Goal: Find specific page/section: Find specific page/section

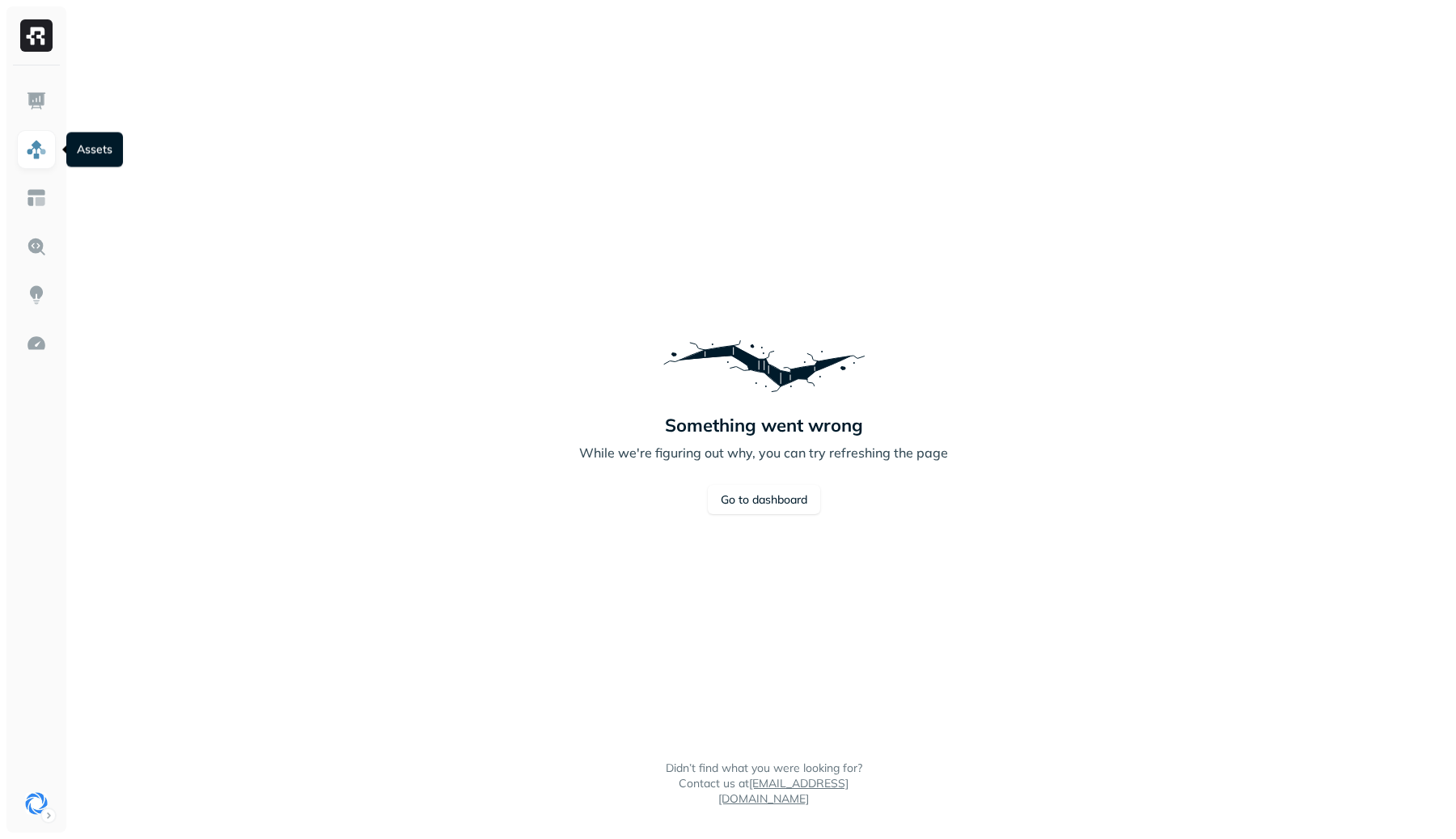
click at [35, 156] on img at bounding box center [36, 149] width 21 height 21
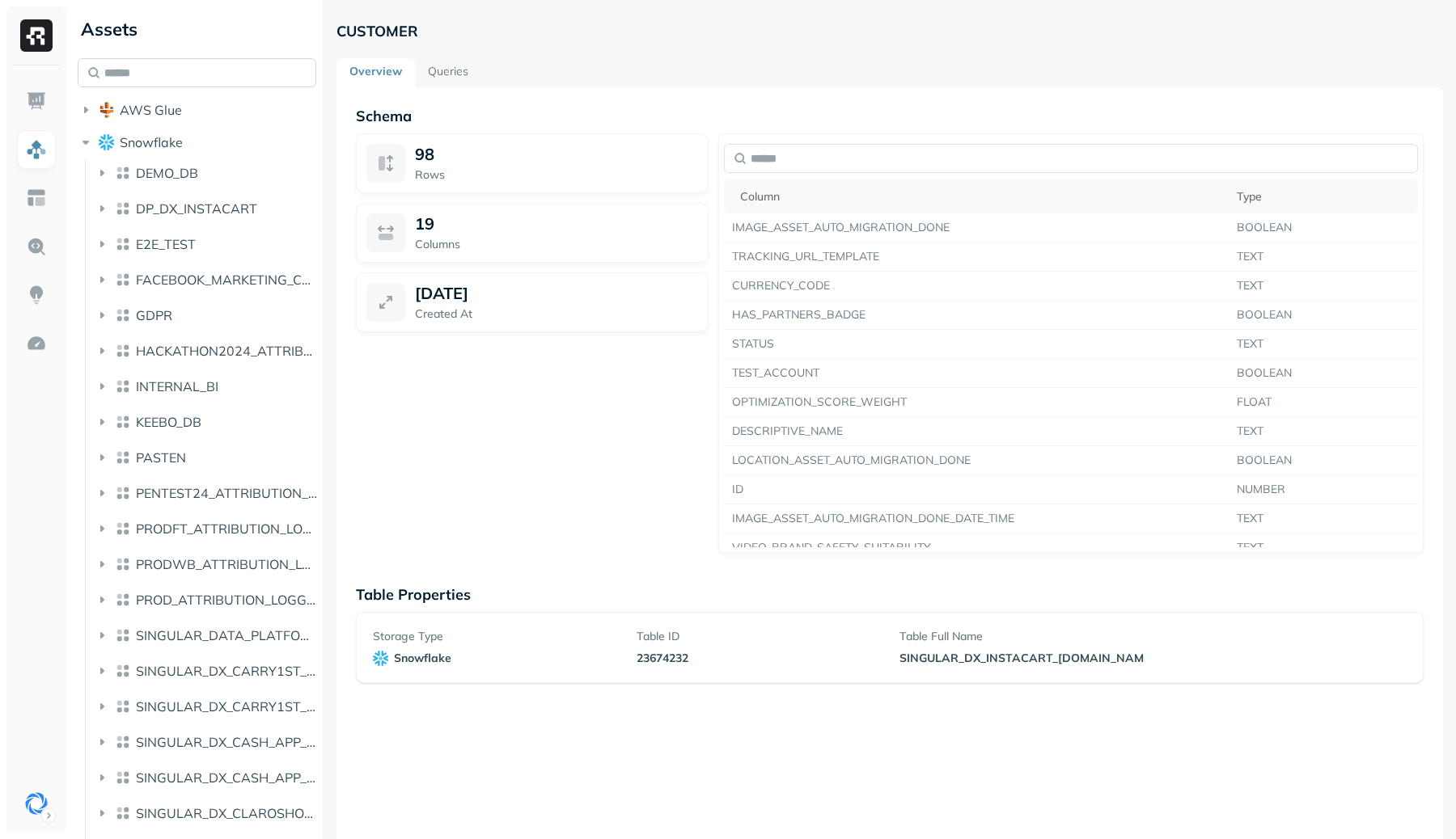
click at [190, 67] on input "text" at bounding box center [197, 73] width 239 height 29
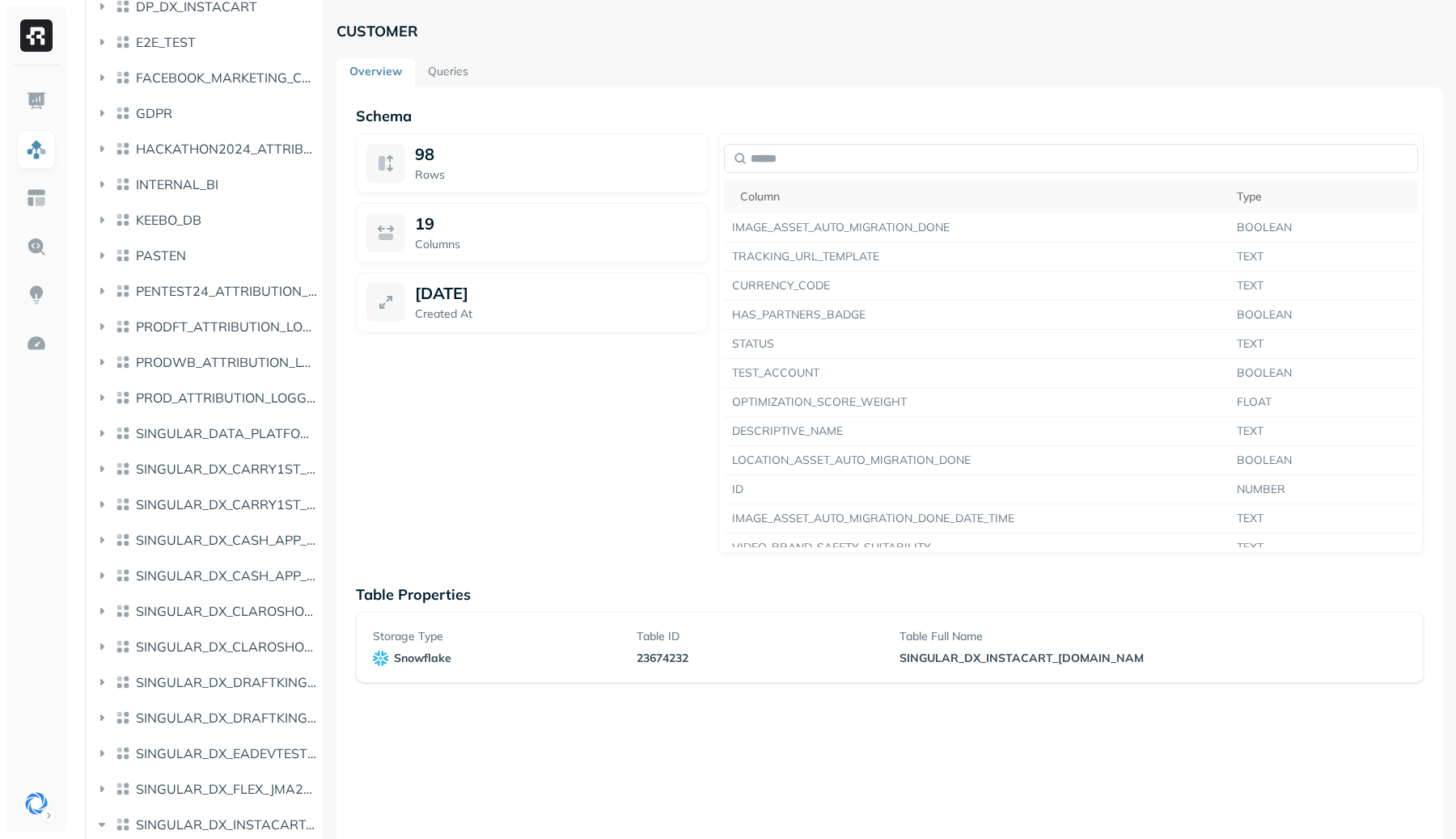
type input "**"
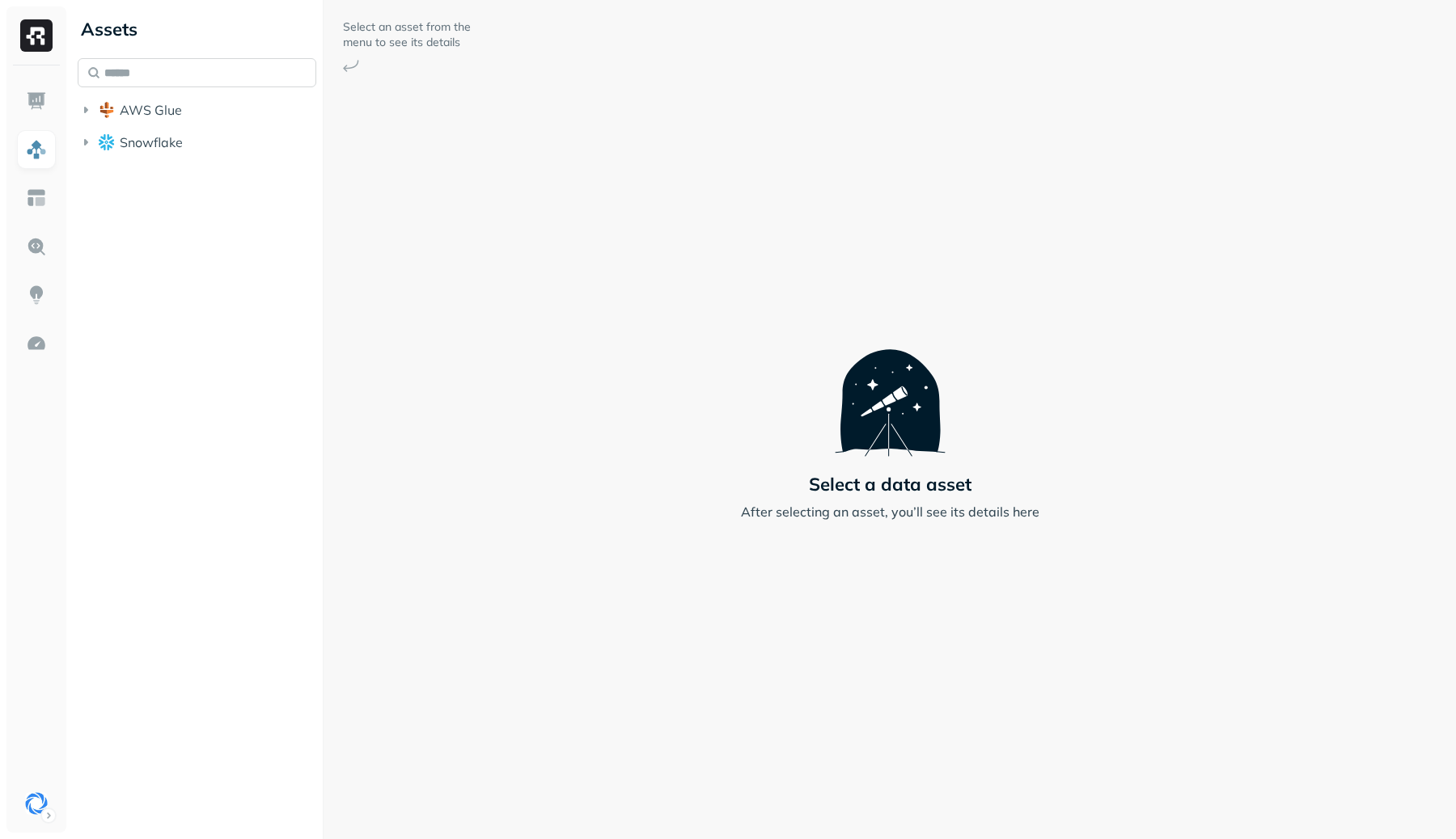
click at [142, 75] on input "text" at bounding box center [197, 73] width 239 height 29
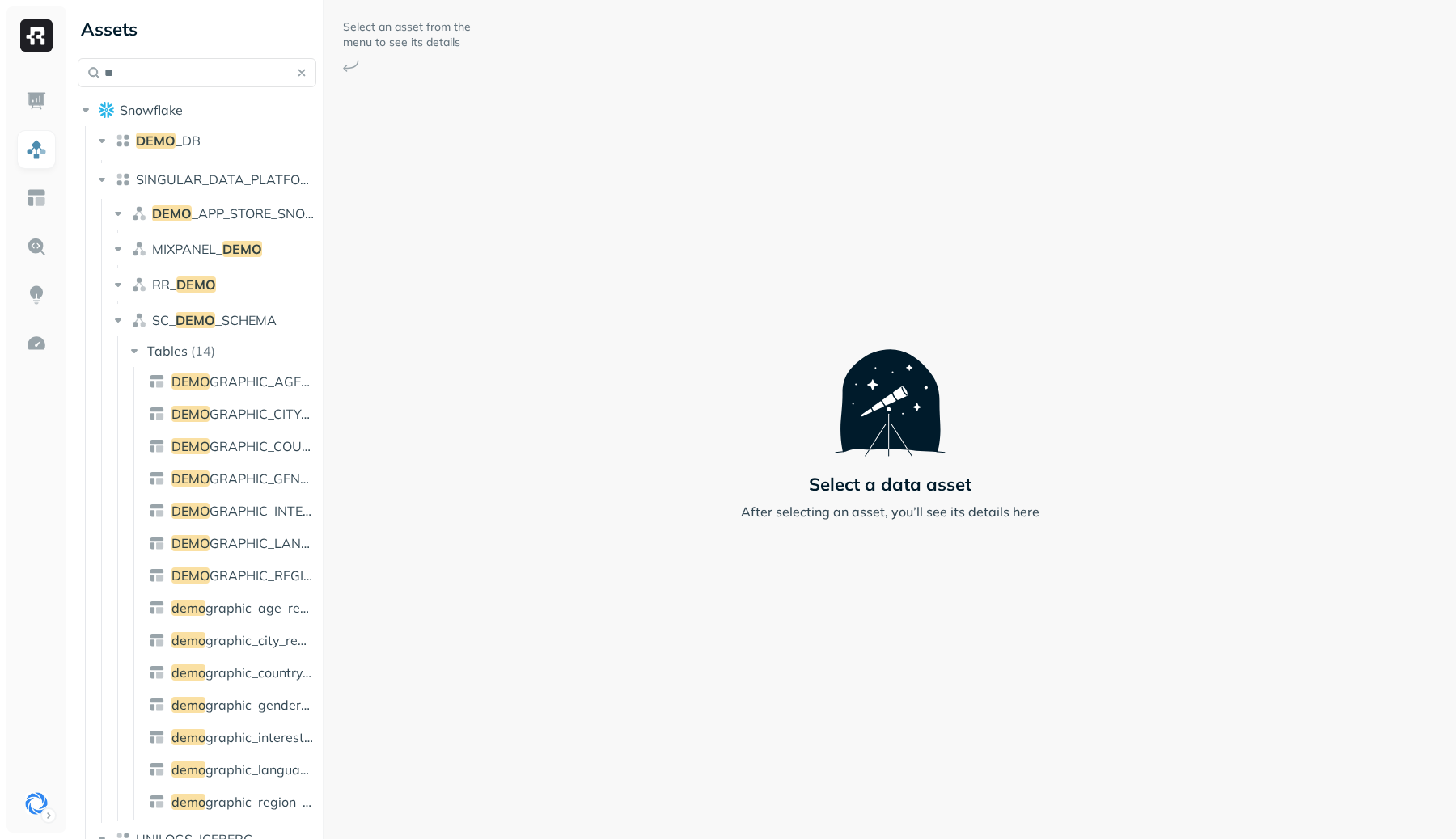
type input "*"
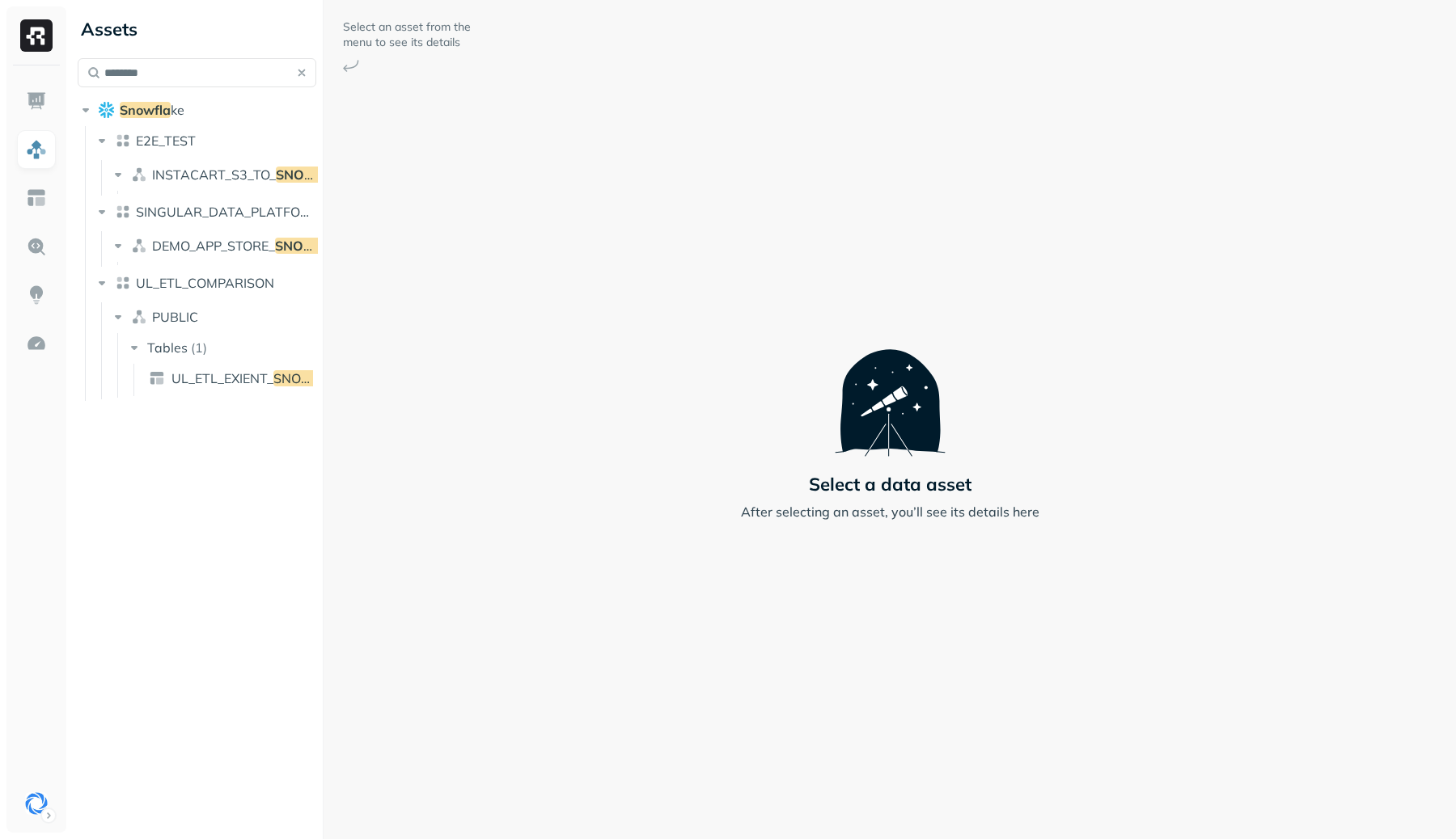
type input "*********"
type input "*******"
click at [179, 103] on span "ke" at bounding box center [177, 110] width 14 height 16
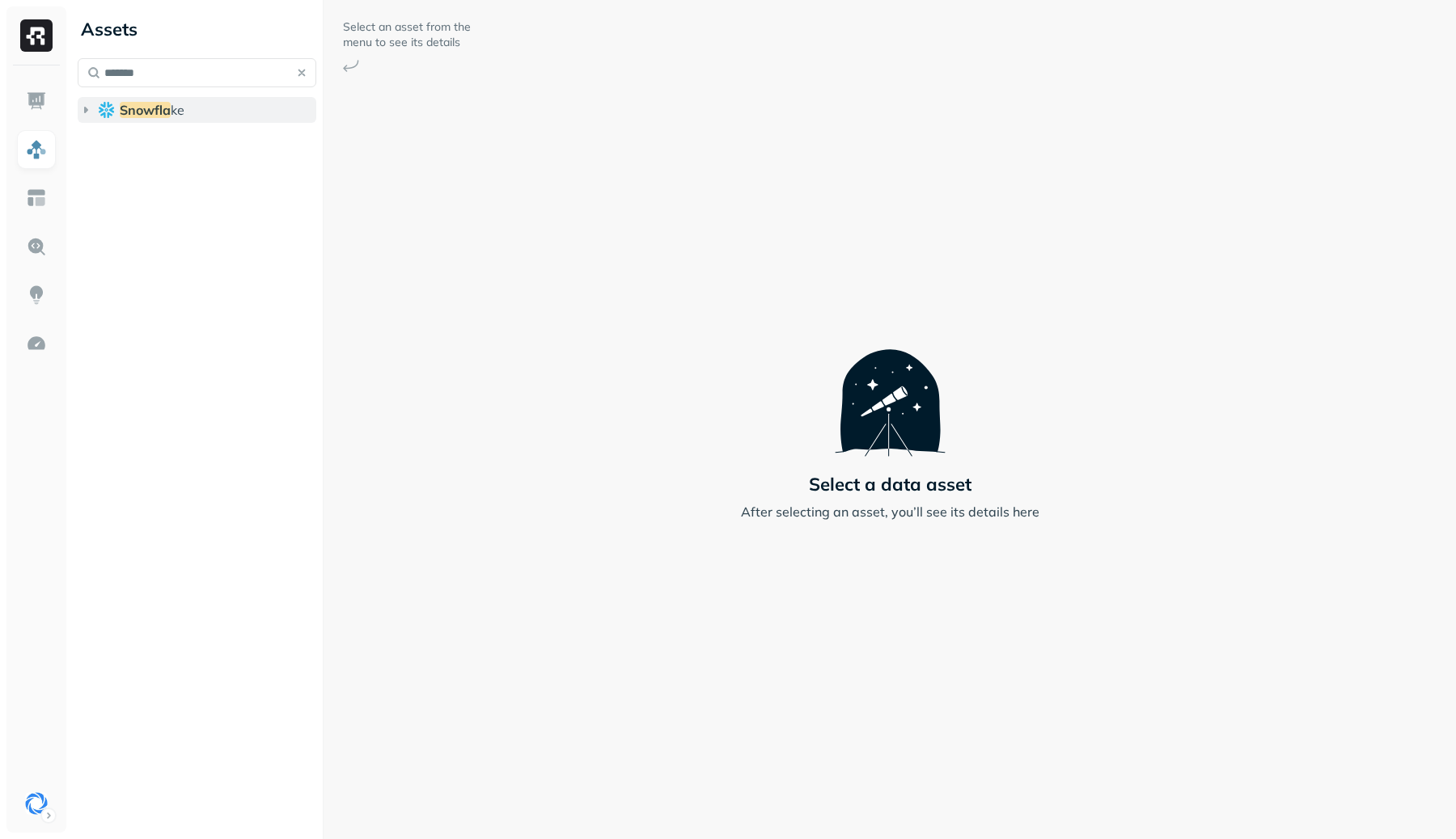
click at [179, 103] on span "ke" at bounding box center [177, 110] width 14 height 16
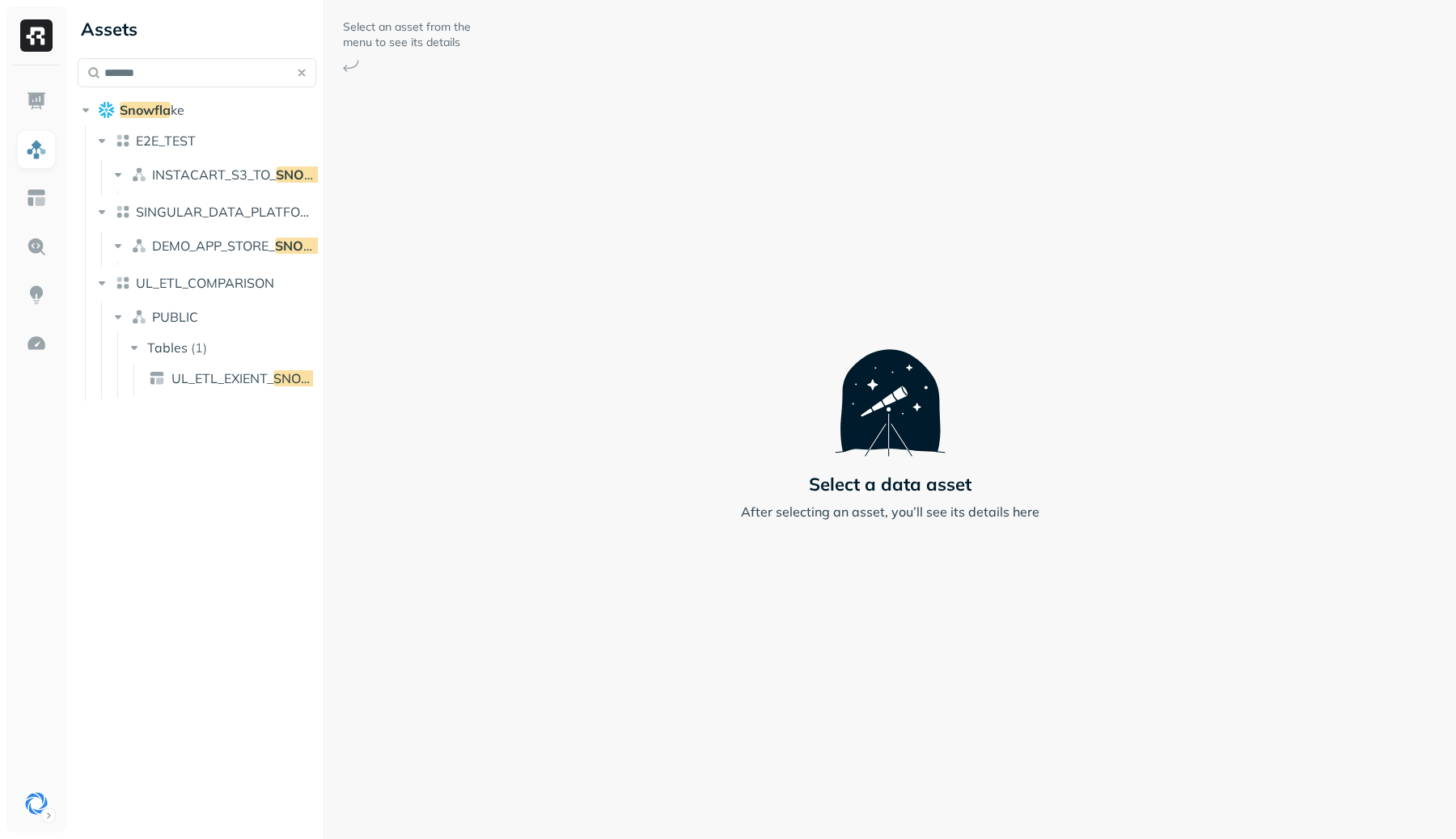
click at [302, 77] on button "button" at bounding box center [302, 72] width 23 height 23
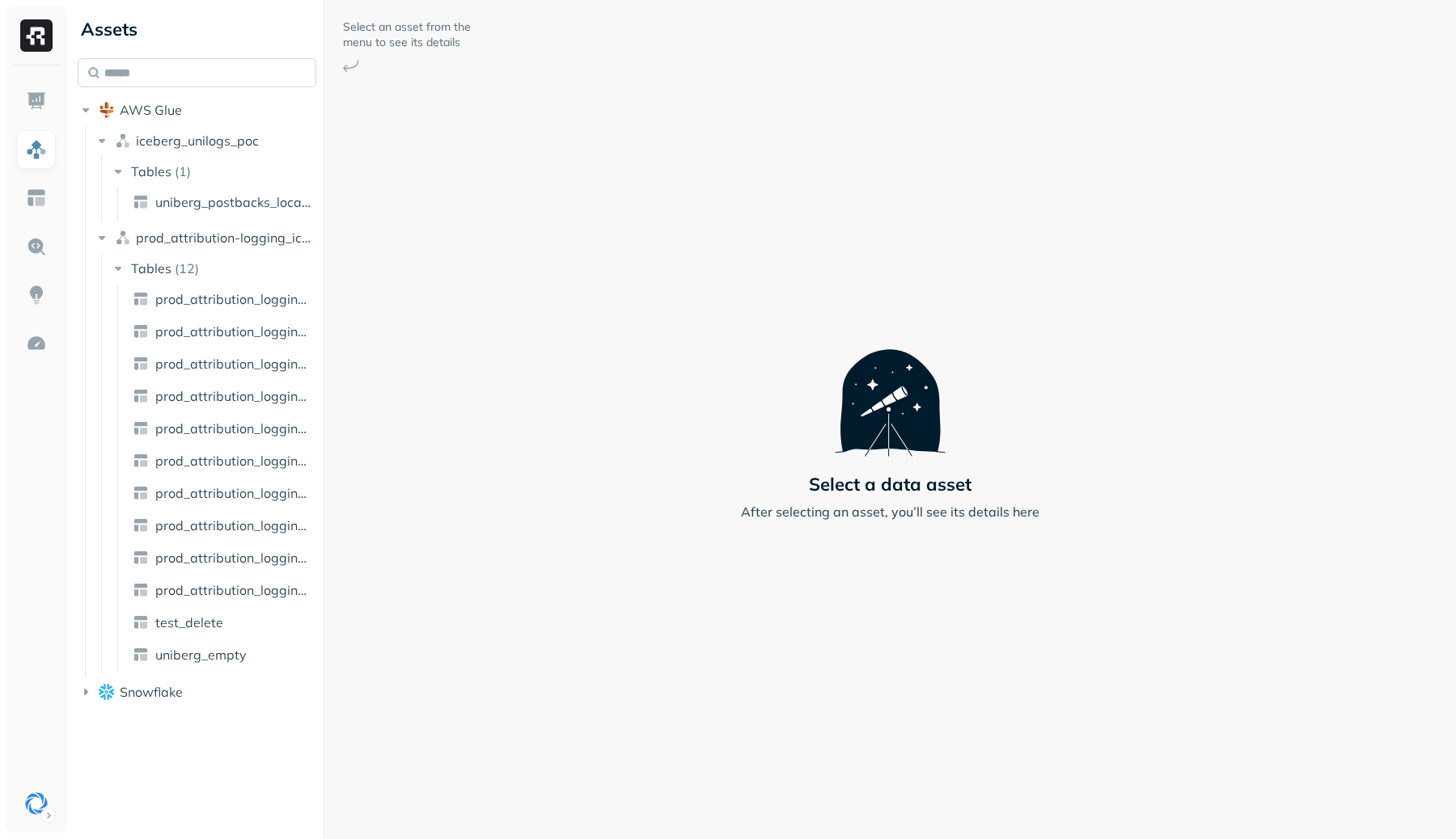
click at [250, 70] on input "text" at bounding box center [197, 73] width 239 height 29
type input "*"
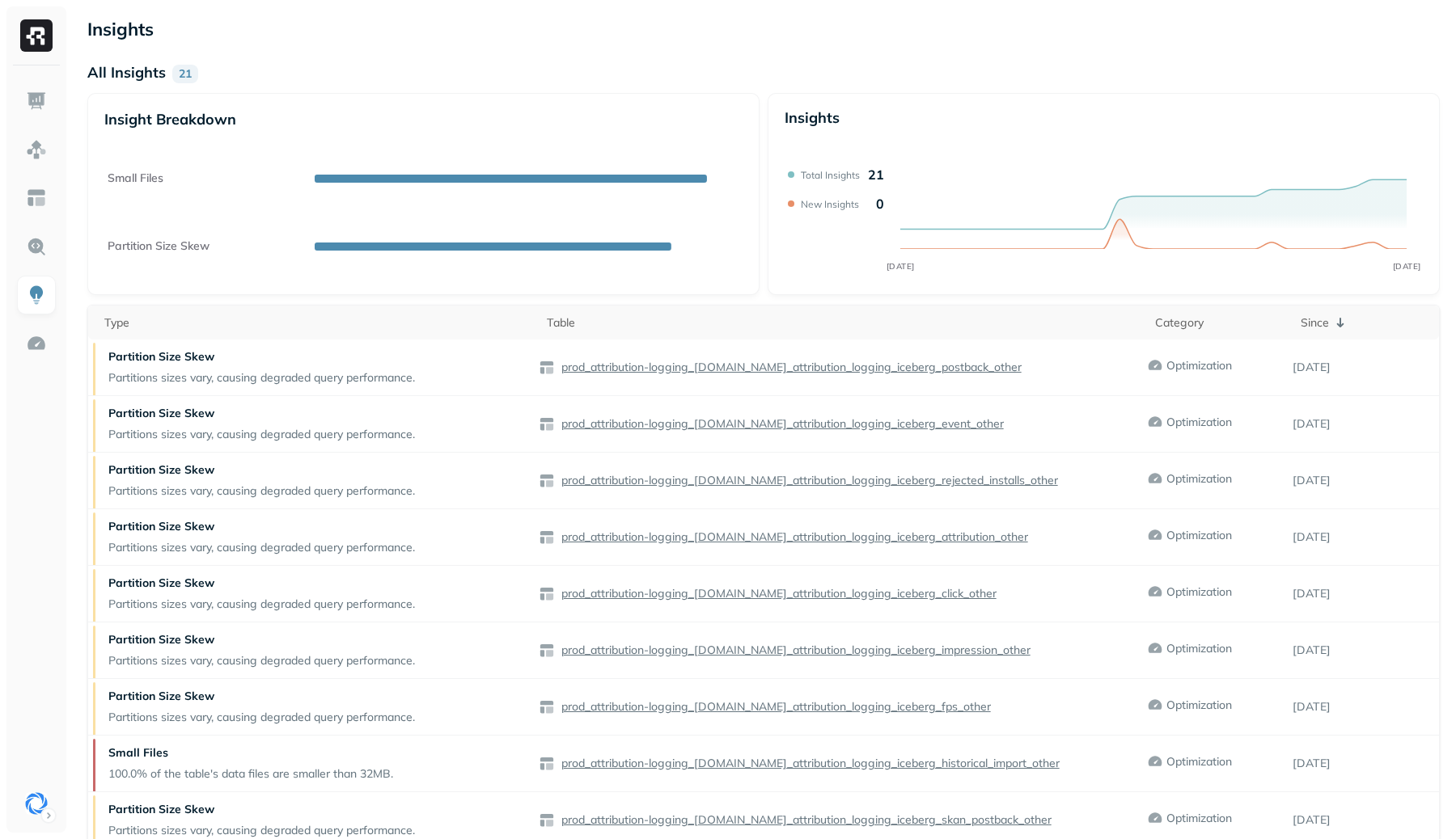
click at [591, 44] on div "Insights All Insights 21 Insight Breakdown Small Files Partition Size Skew Insi…" at bounding box center [763, 476] width 1384 height 953
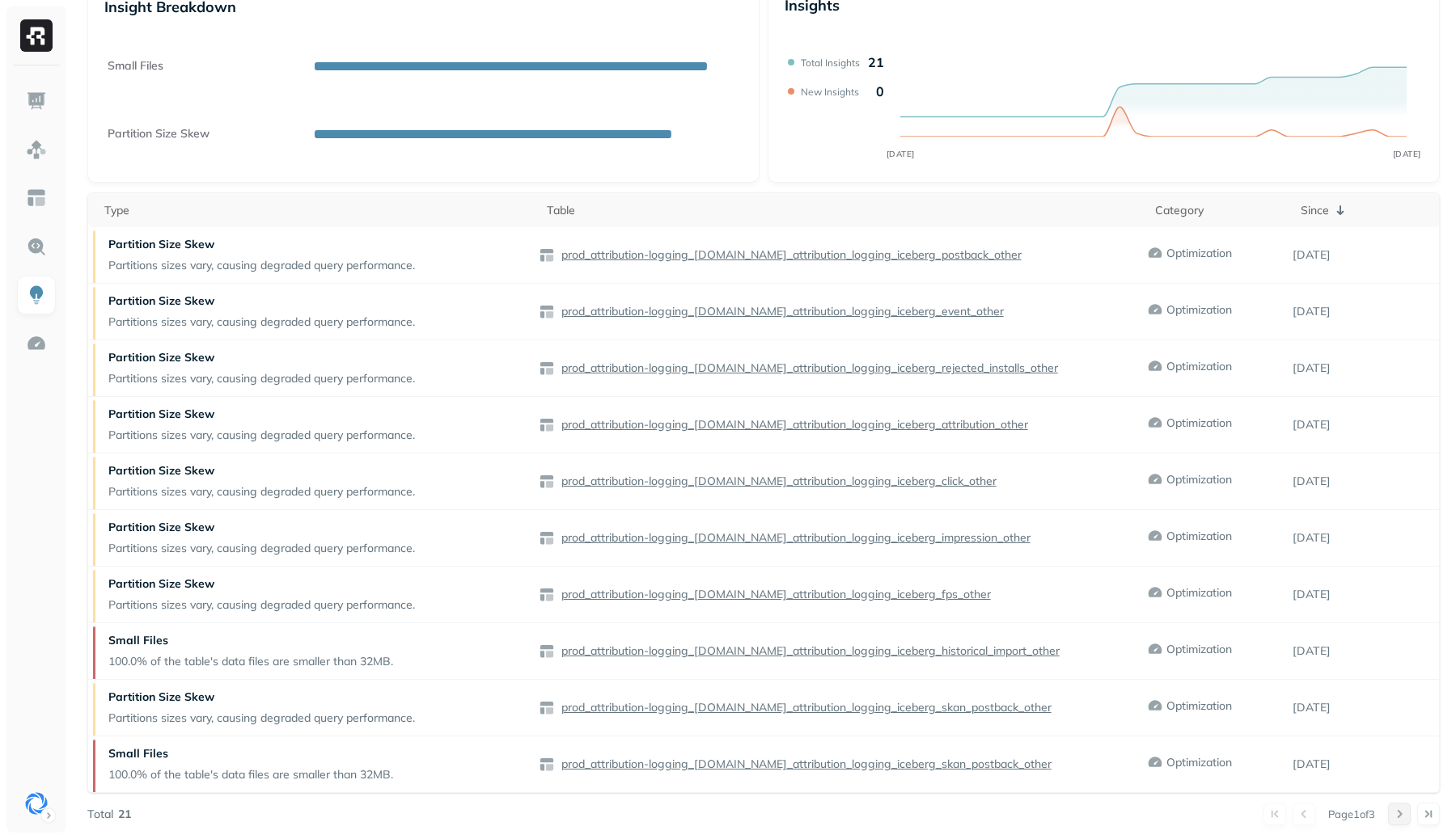
click at [1403, 816] on button at bounding box center [1399, 813] width 23 height 23
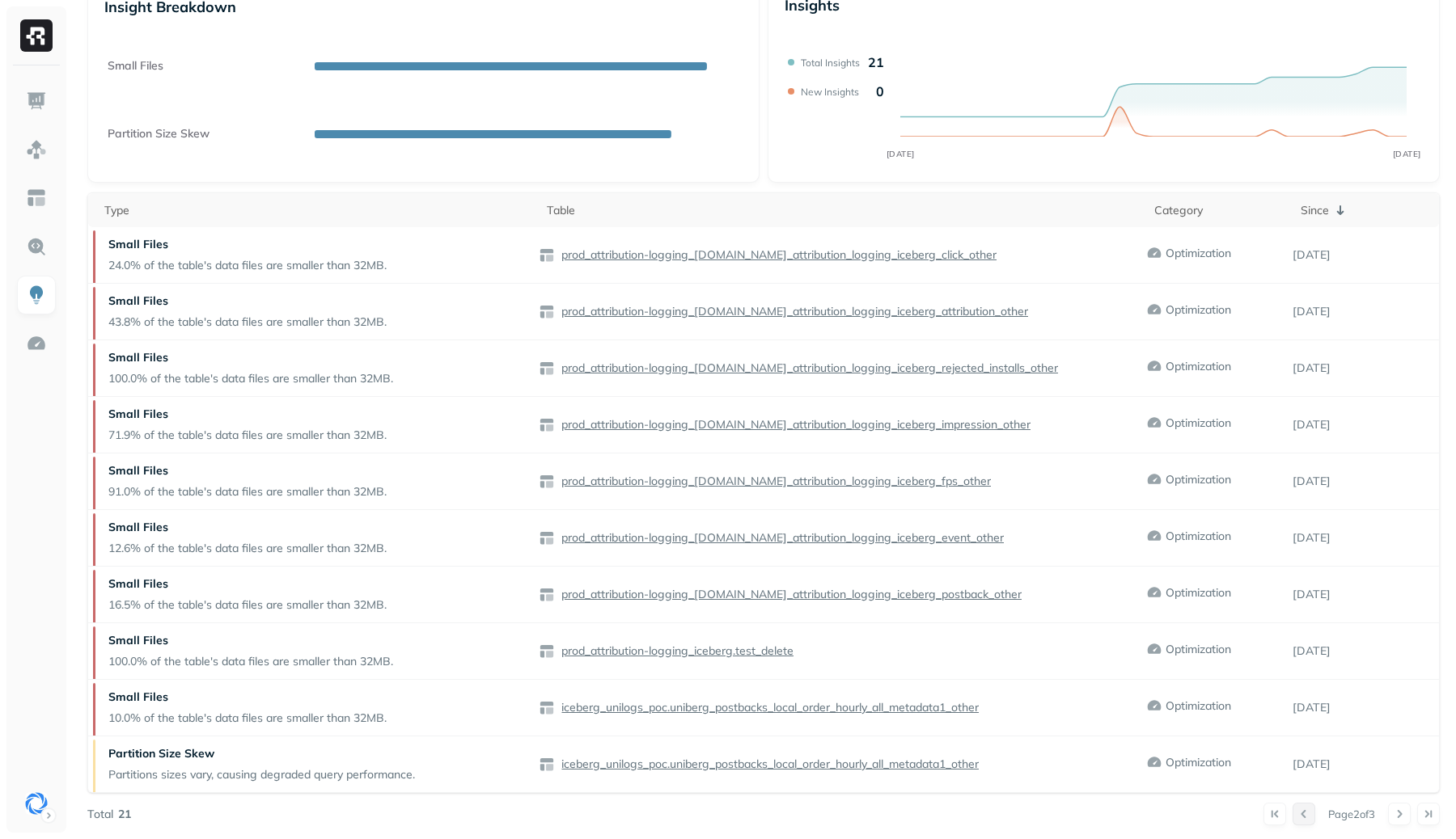
click at [1292, 817] on button at bounding box center [1303, 813] width 23 height 23
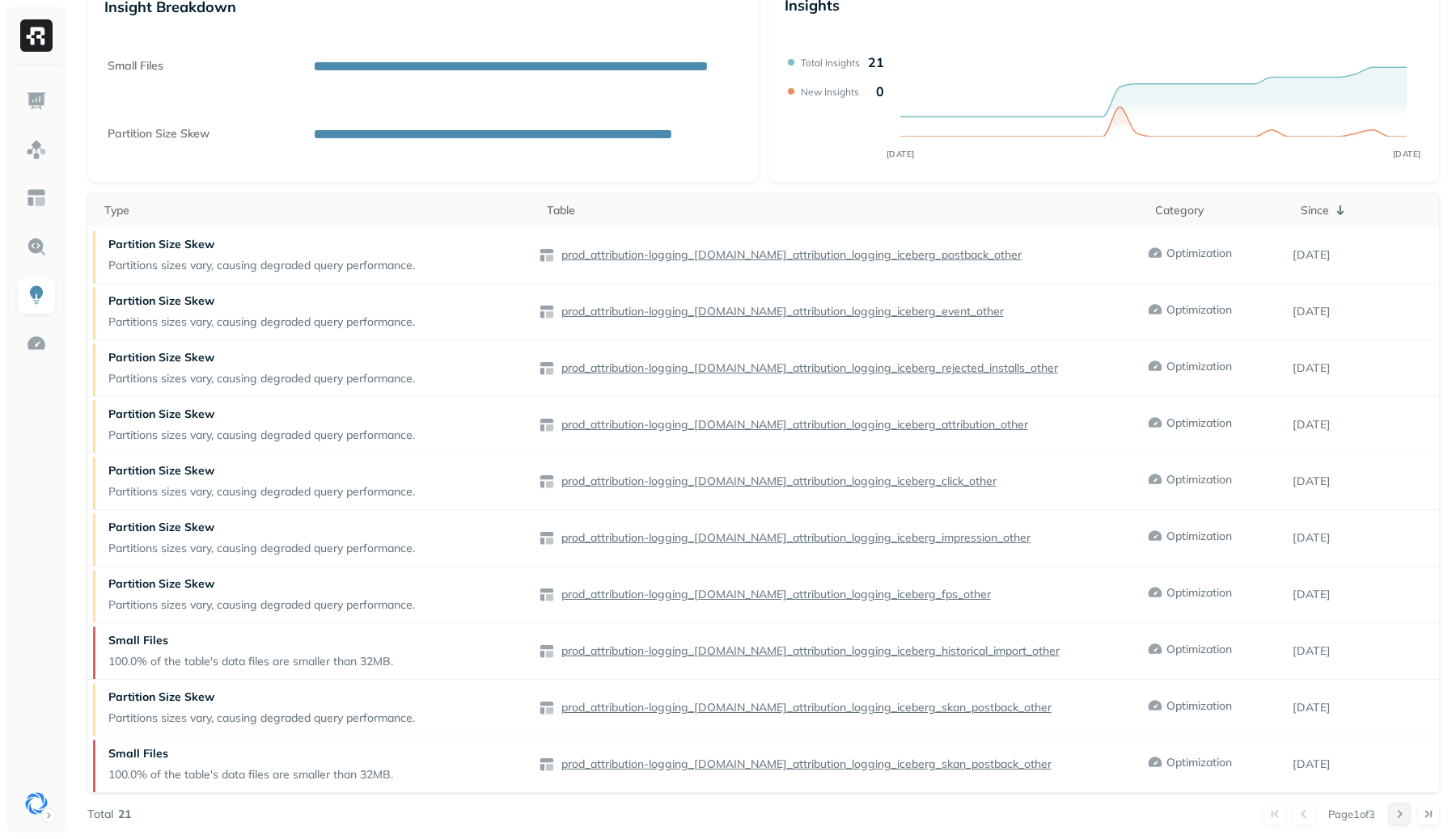
click at [1399, 808] on button at bounding box center [1399, 813] width 23 height 23
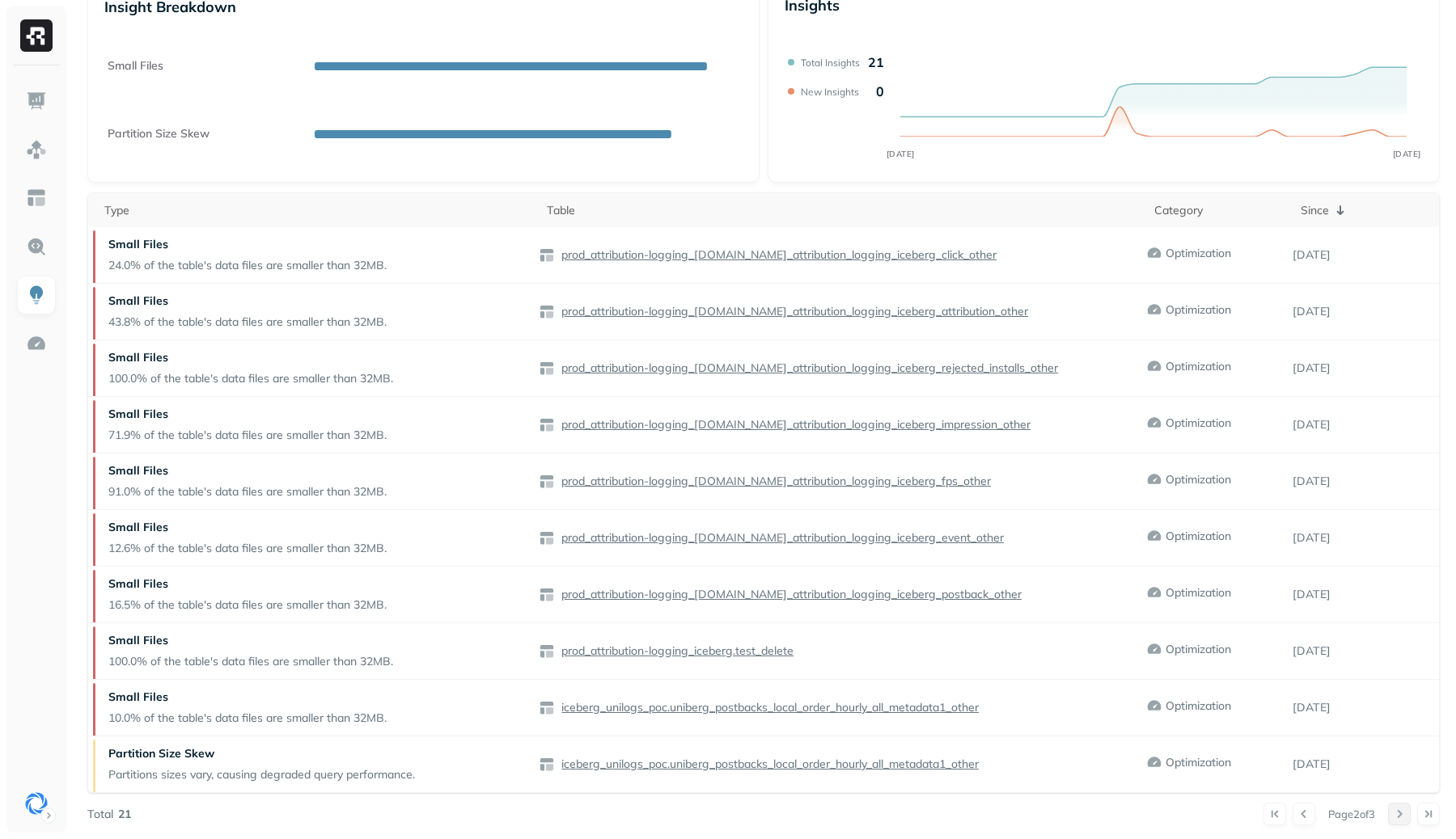
click at [1399, 817] on button at bounding box center [1399, 813] width 23 height 23
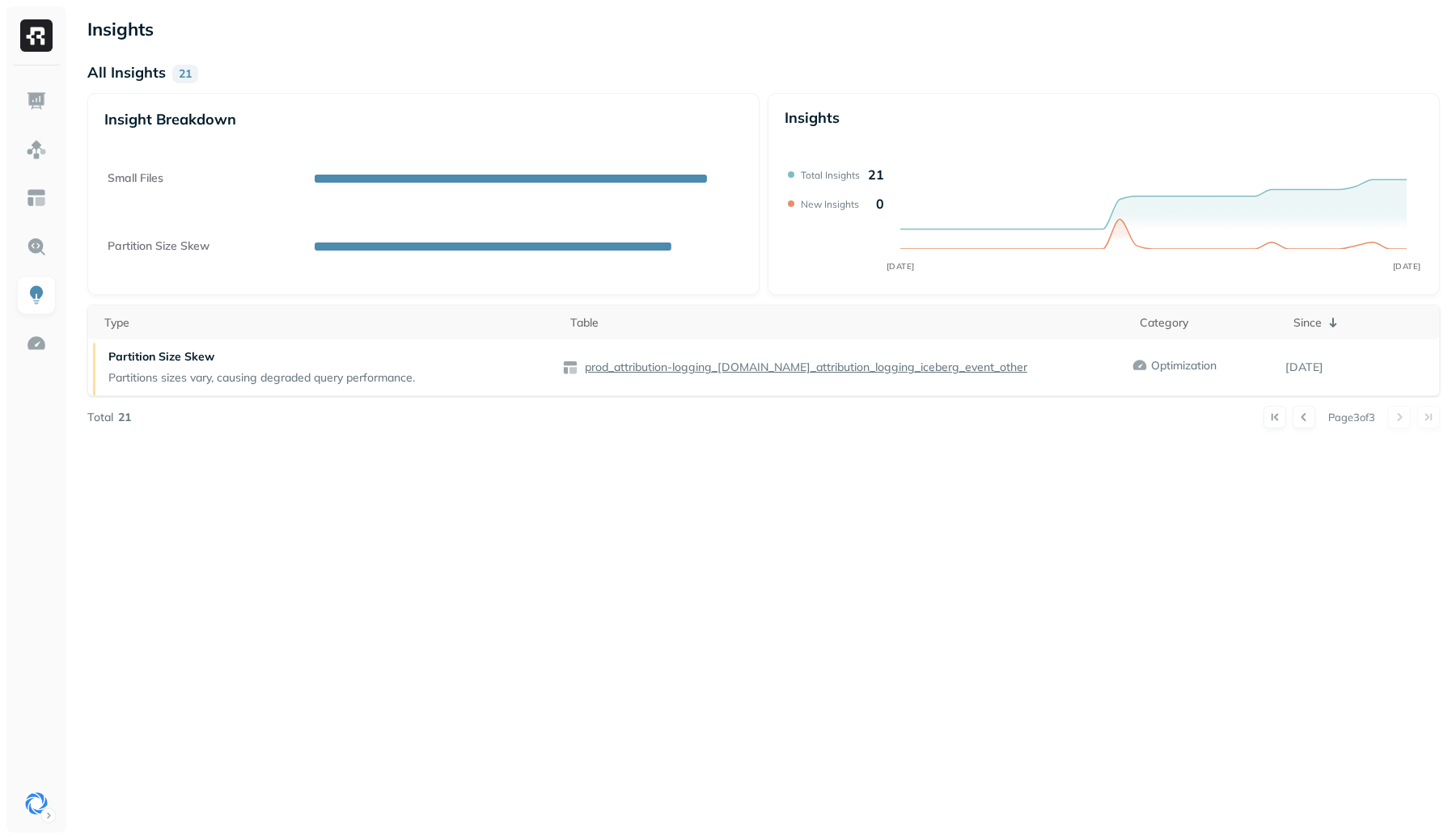
scroll to position [0, 0]
click at [1292, 423] on button at bounding box center [1303, 417] width 23 height 23
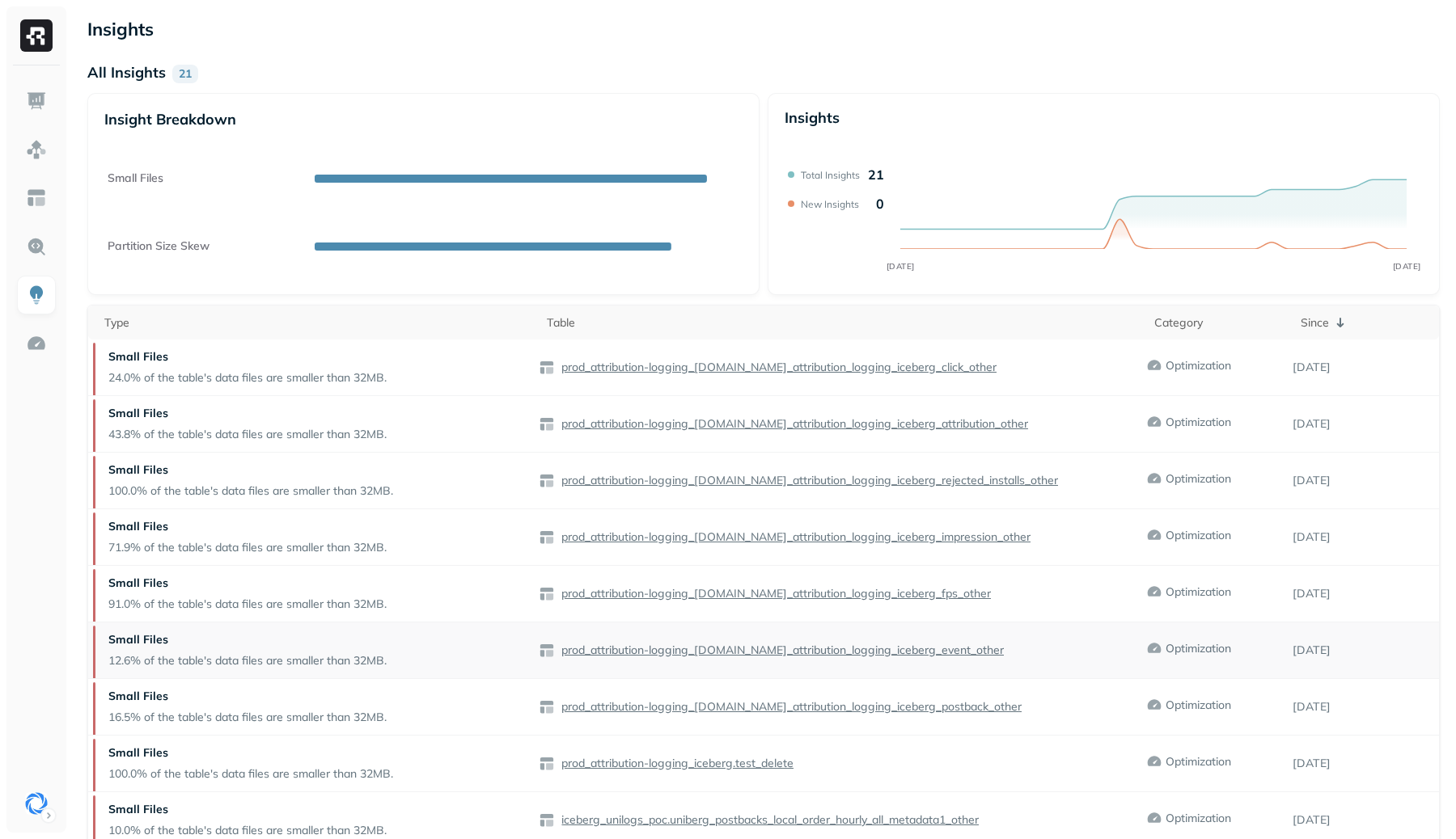
scroll to position [112, 0]
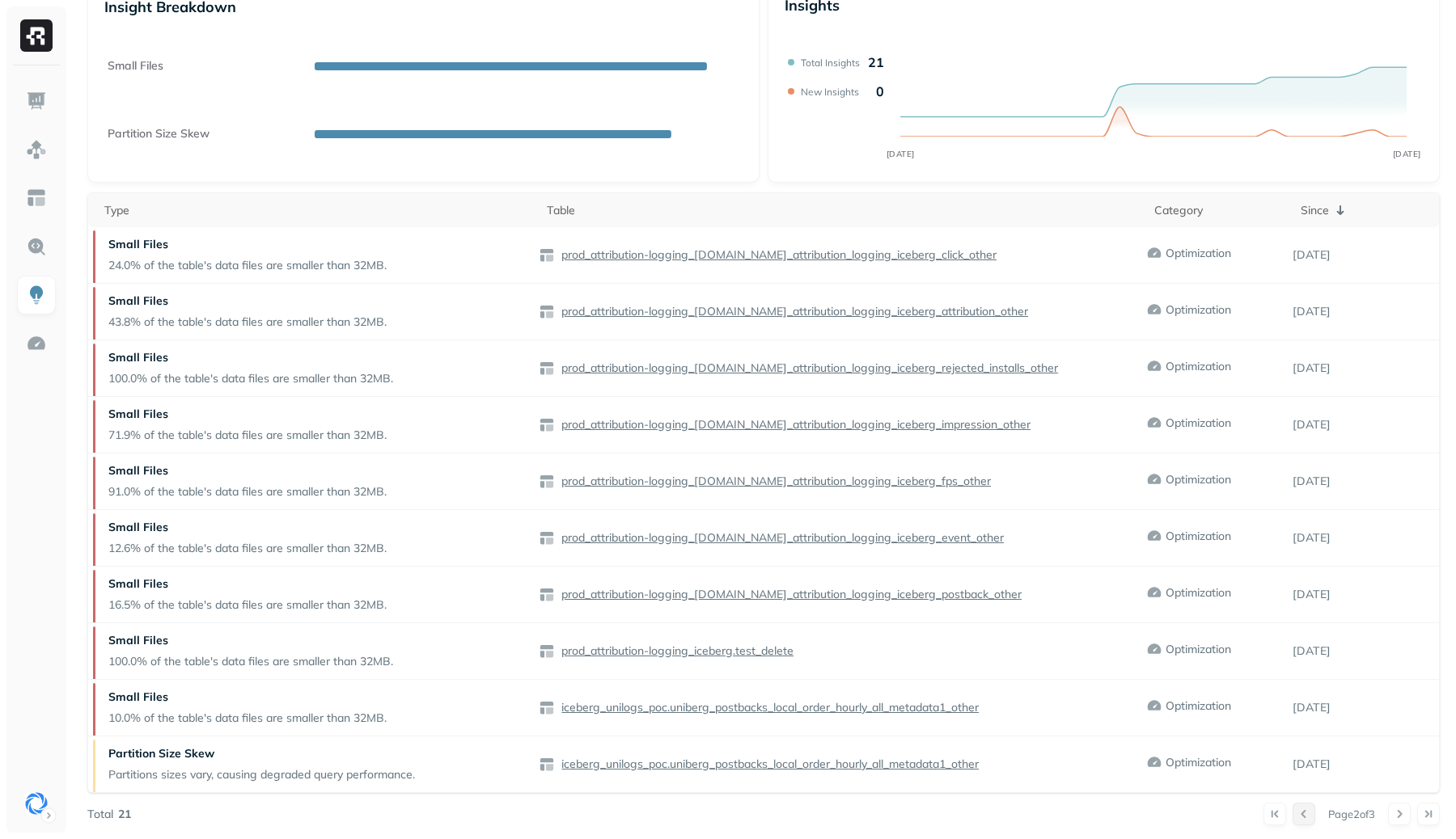
click at [1292, 818] on button at bounding box center [1303, 813] width 23 height 23
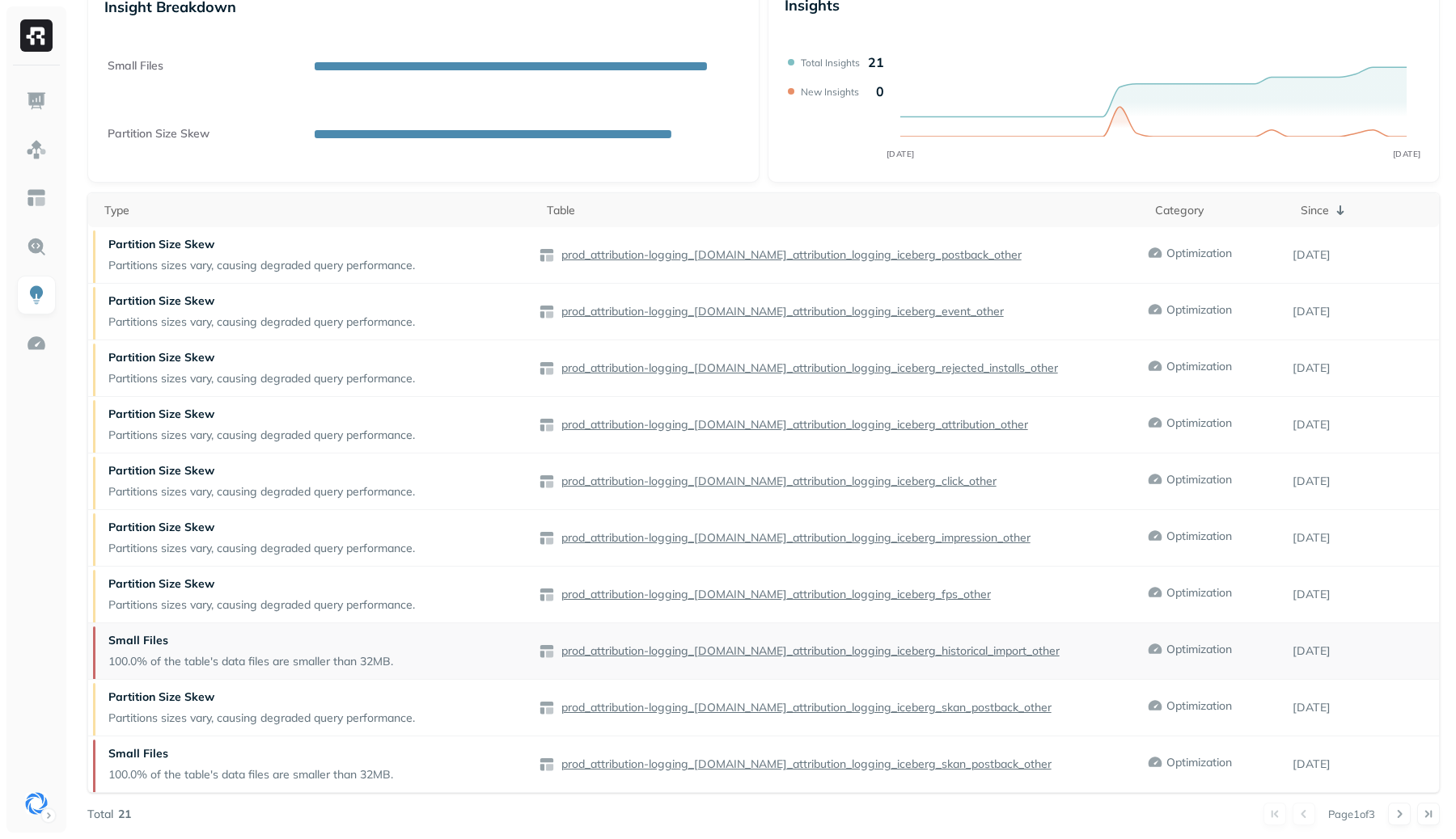
click at [1188, 650] on p "Optimization" at bounding box center [1199, 650] width 66 height 15
click at [363, 654] on p "100.0% of the table's data files are smaller than 32MB." at bounding box center [251, 661] width 284 height 15
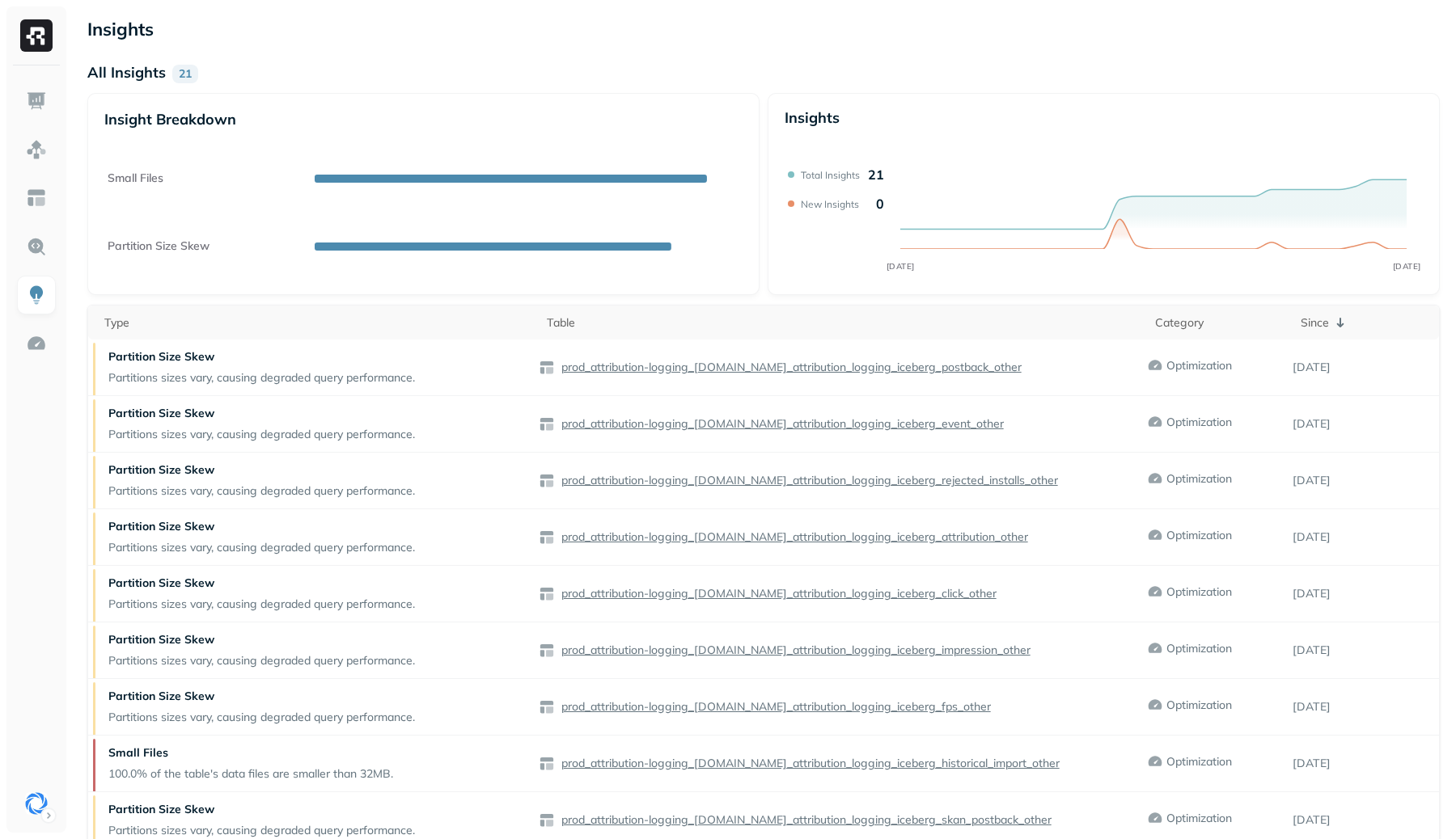
scroll to position [112, 0]
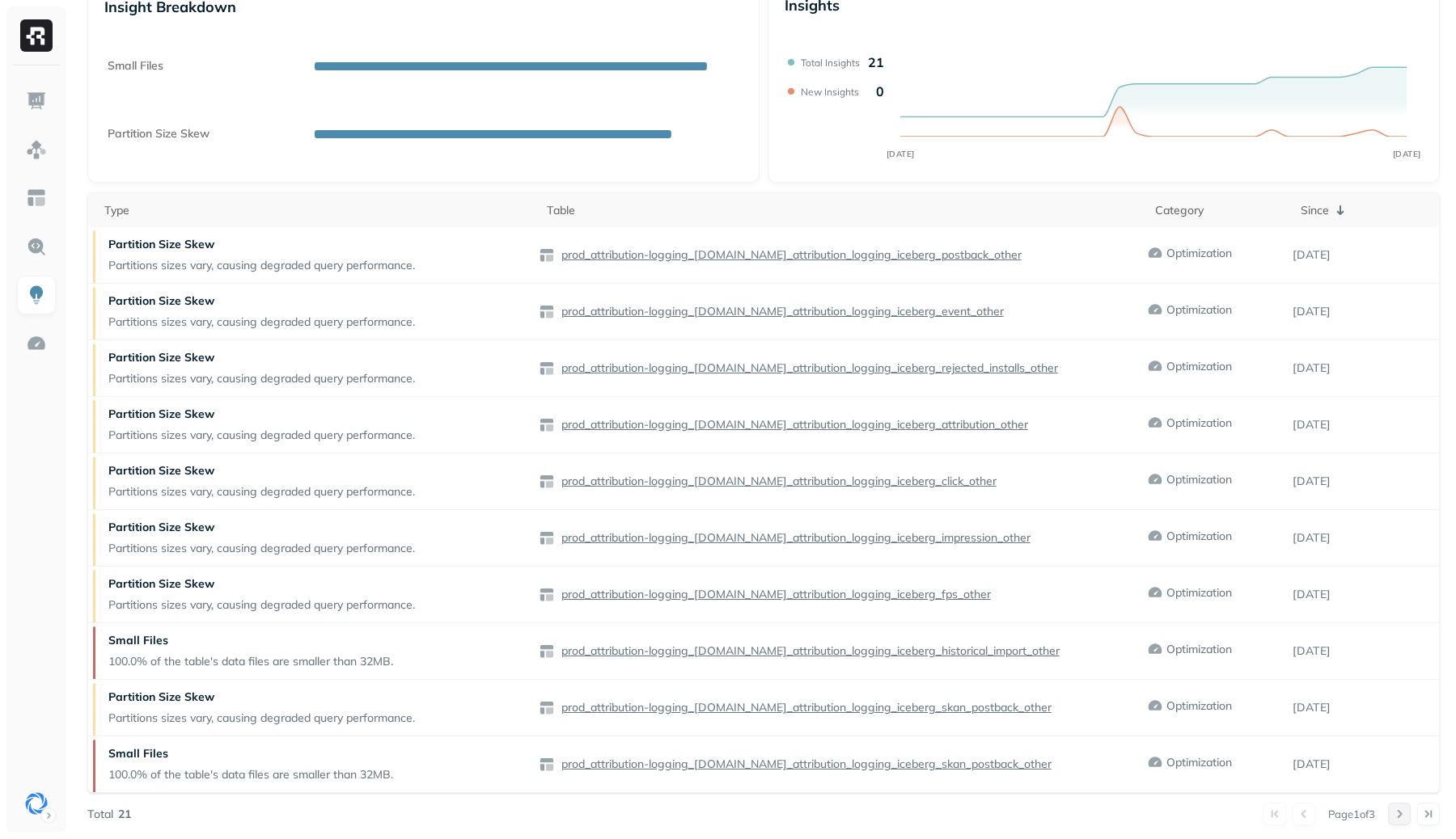
click at [1399, 813] on button at bounding box center [1399, 813] width 23 height 23
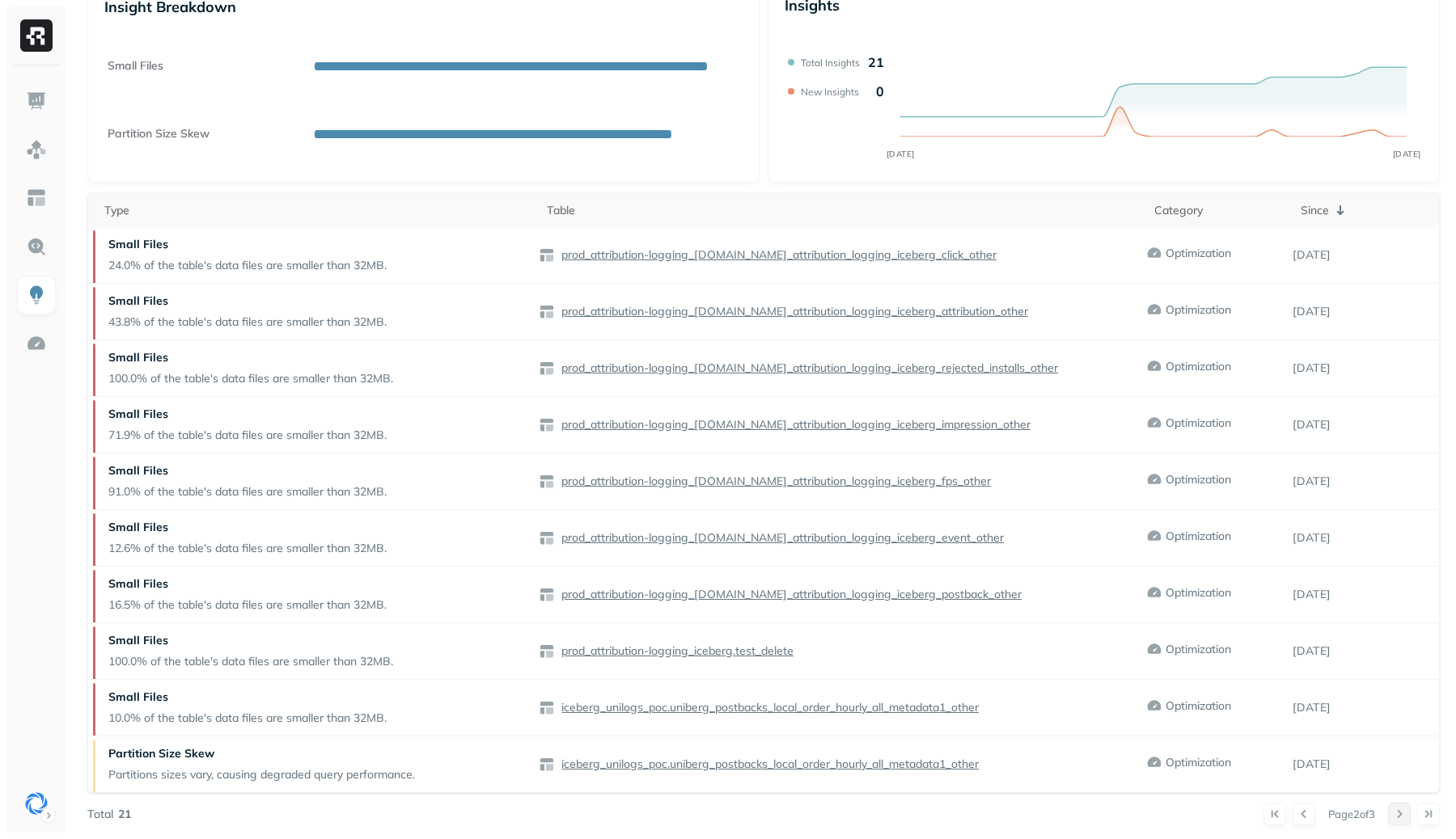
click at [1399, 813] on button at bounding box center [1399, 813] width 23 height 23
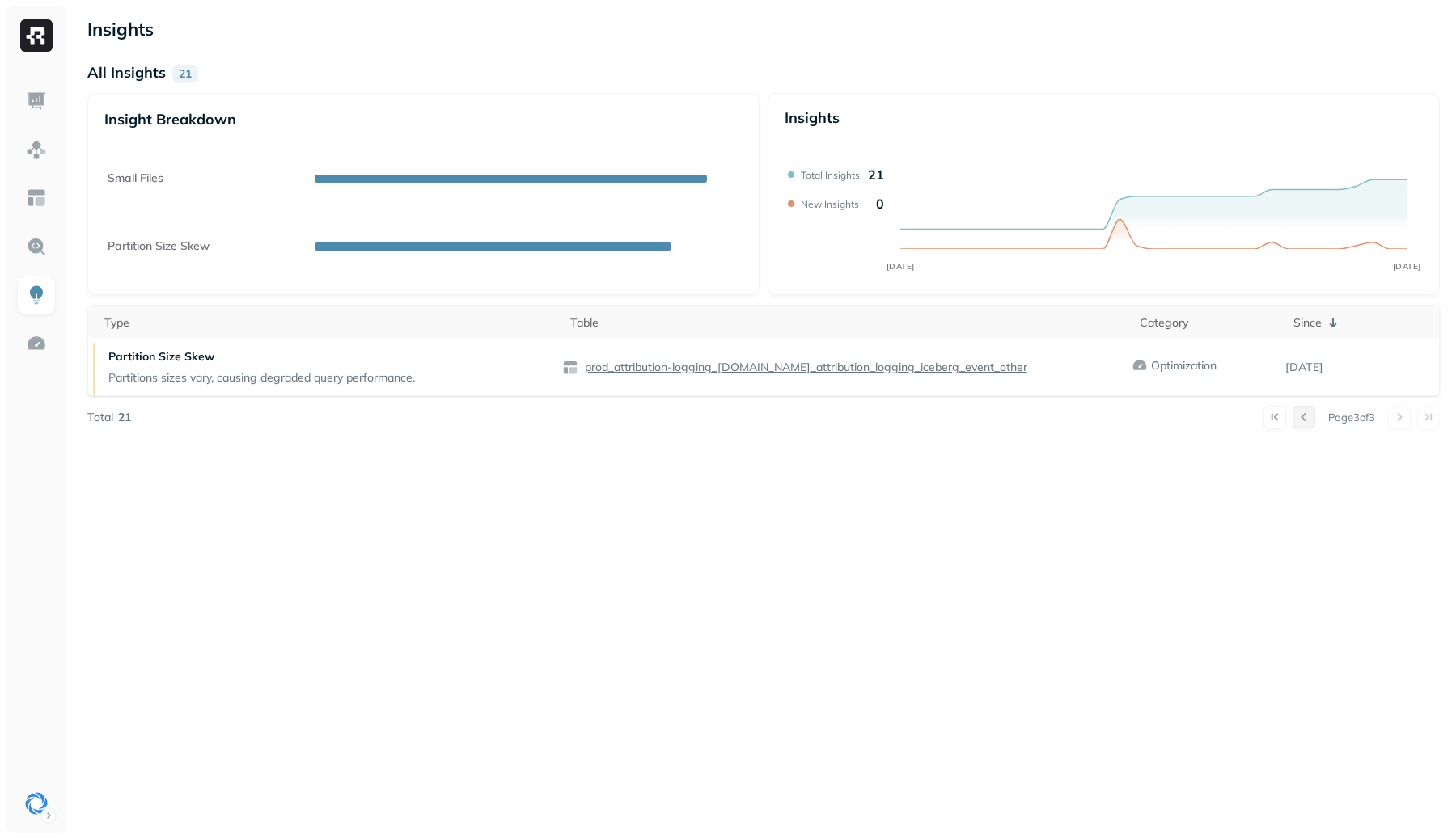
click at [1297, 418] on button at bounding box center [1303, 417] width 23 height 23
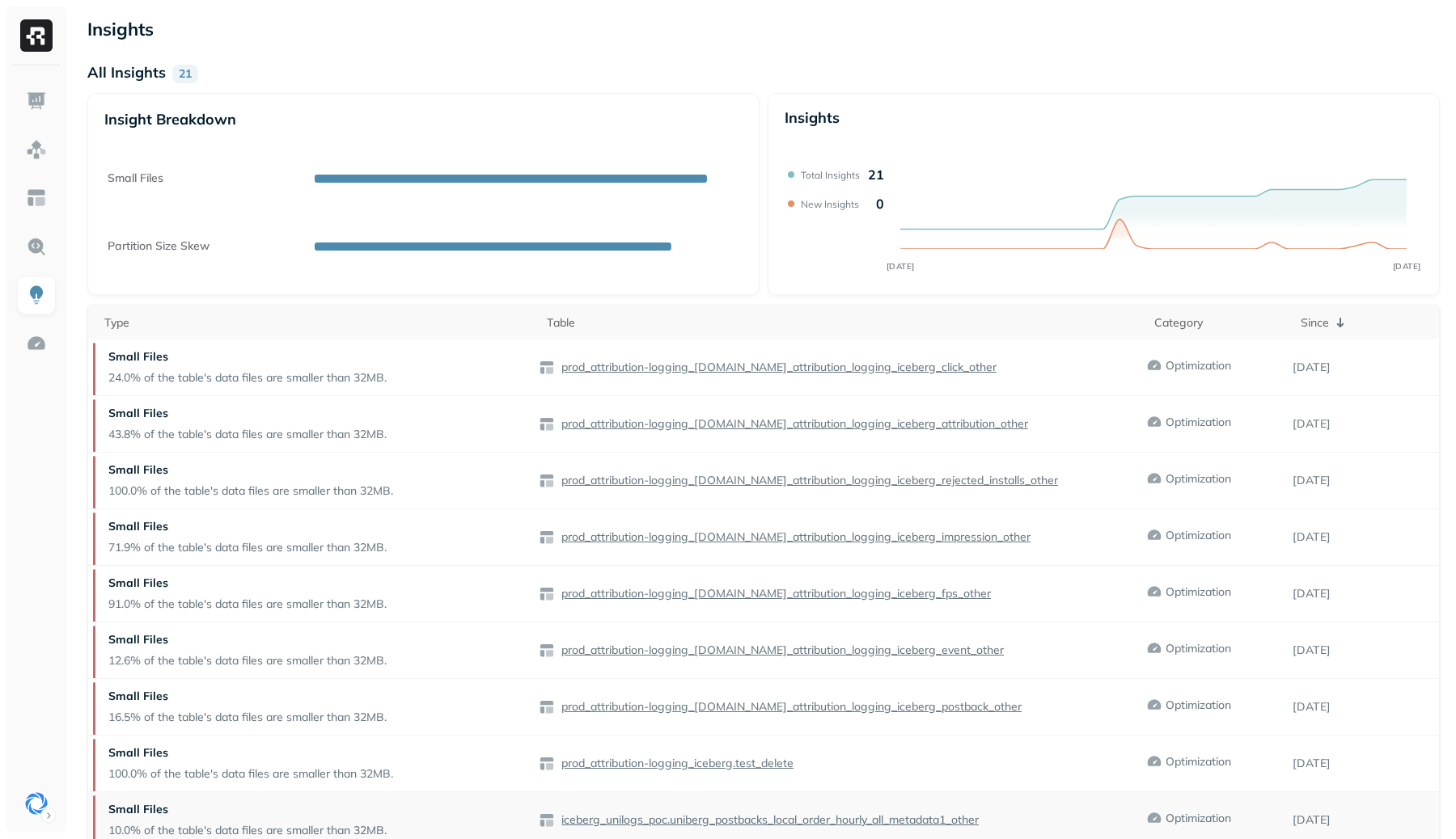
scroll to position [112, 0]
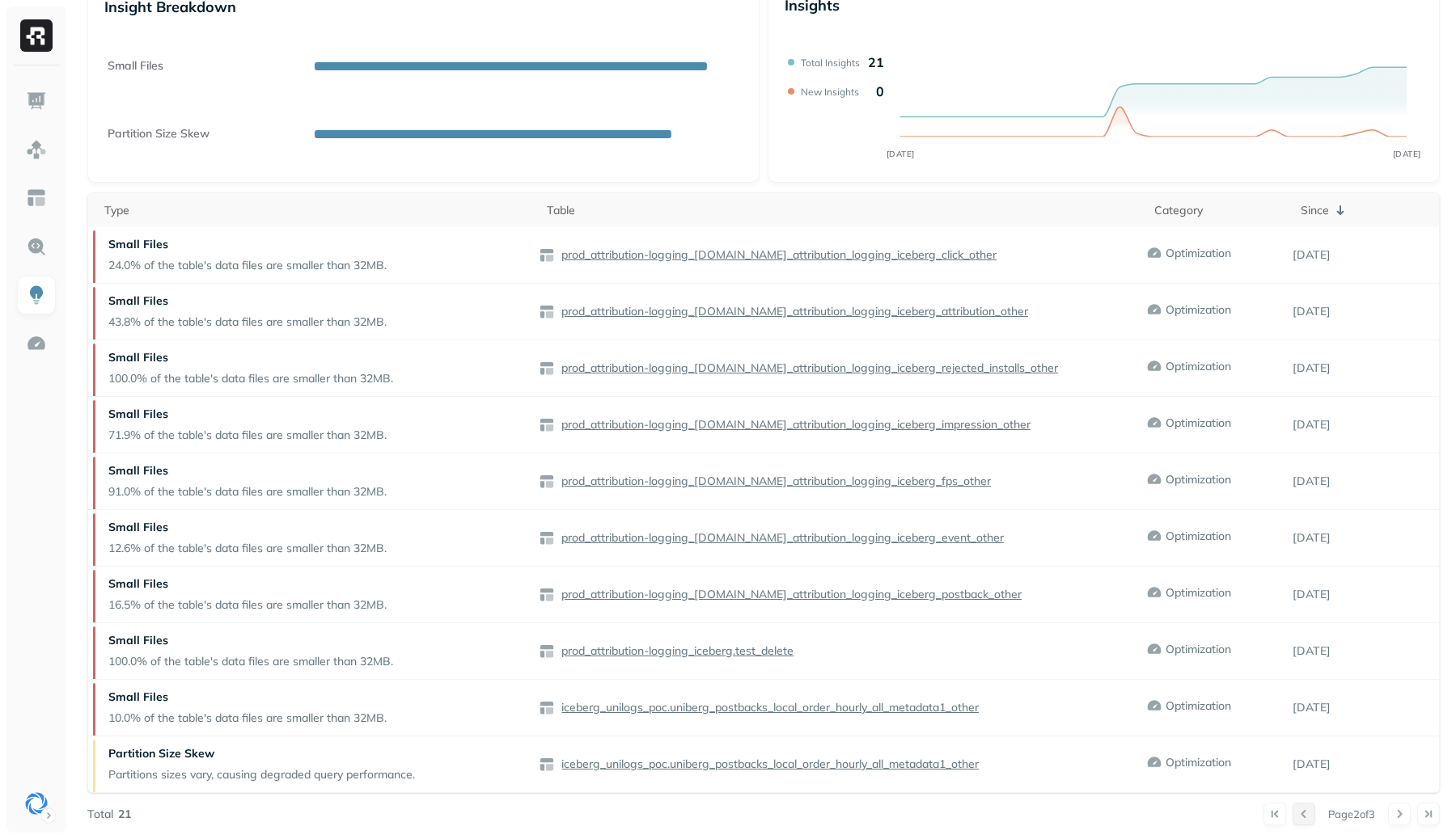
click at [1297, 805] on button at bounding box center [1303, 813] width 23 height 23
